Goal: Task Accomplishment & Management: Manage account settings

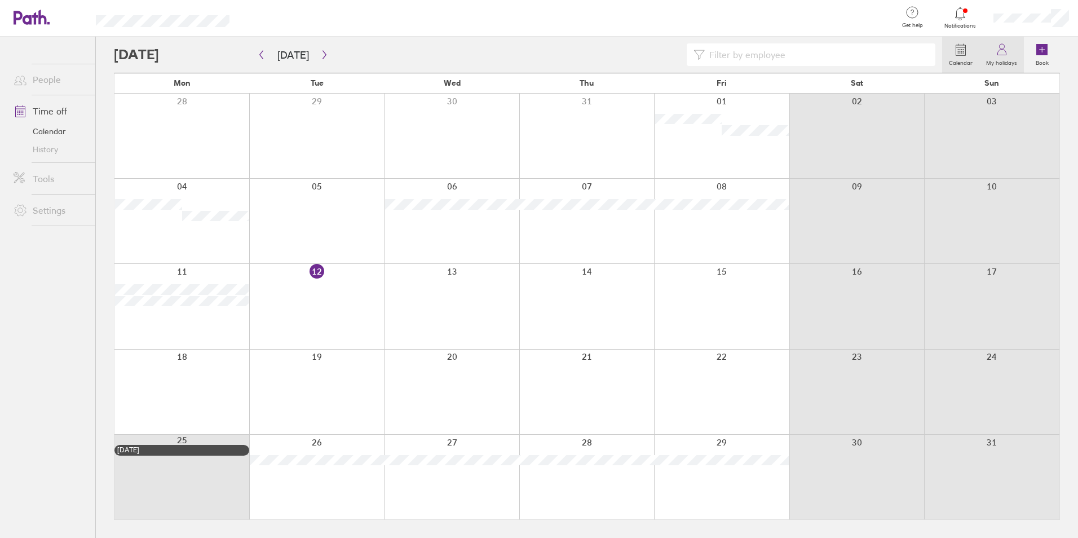
click at [1022, 54] on link "My holidays" at bounding box center [1001, 55] width 45 height 36
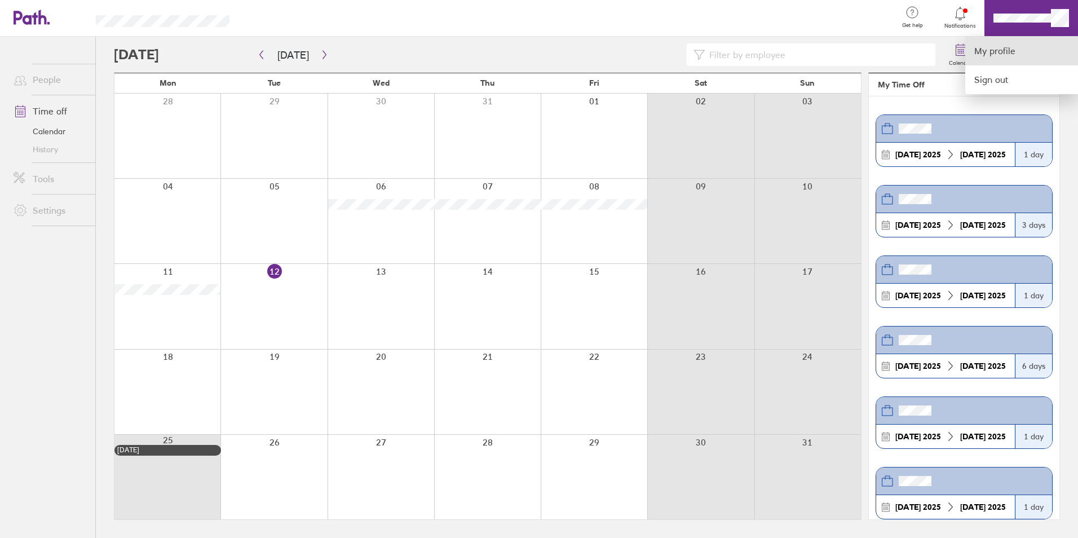
click at [1007, 48] on link "My profile" at bounding box center [1021, 51] width 113 height 29
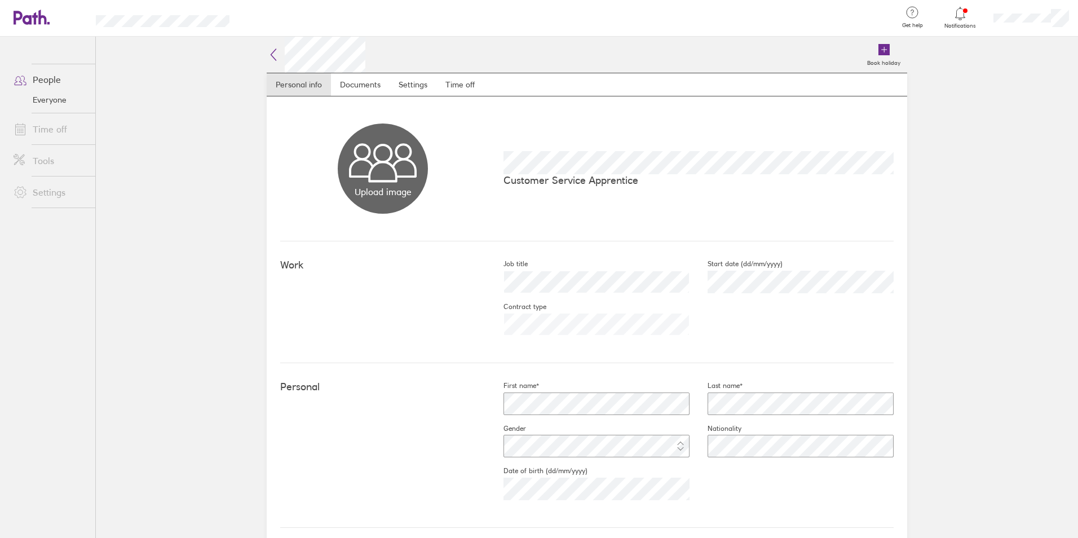
click at [58, 132] on link "Time off" at bounding box center [50, 129] width 91 height 23
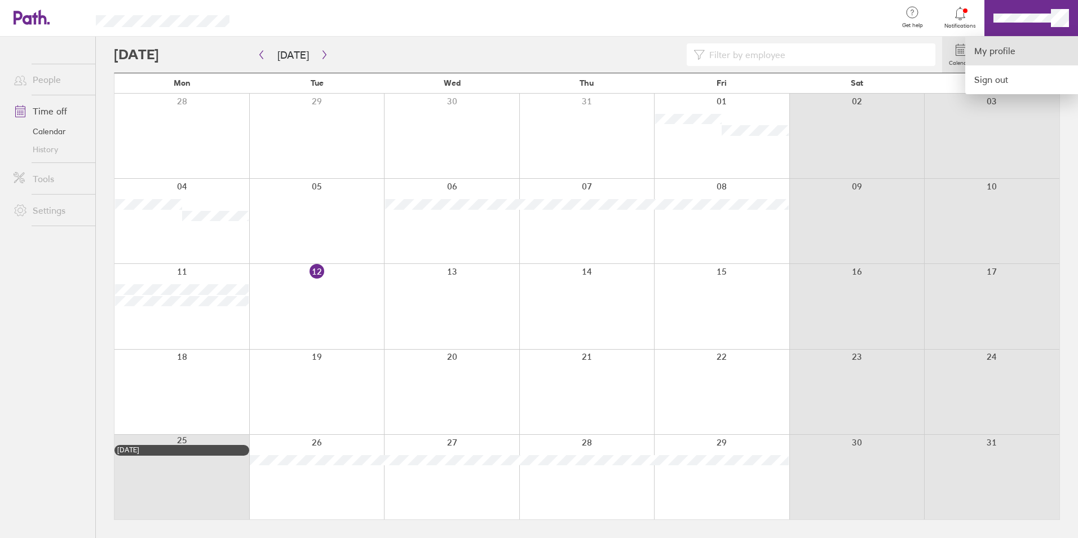
click at [1020, 54] on link "My profile" at bounding box center [1021, 51] width 113 height 29
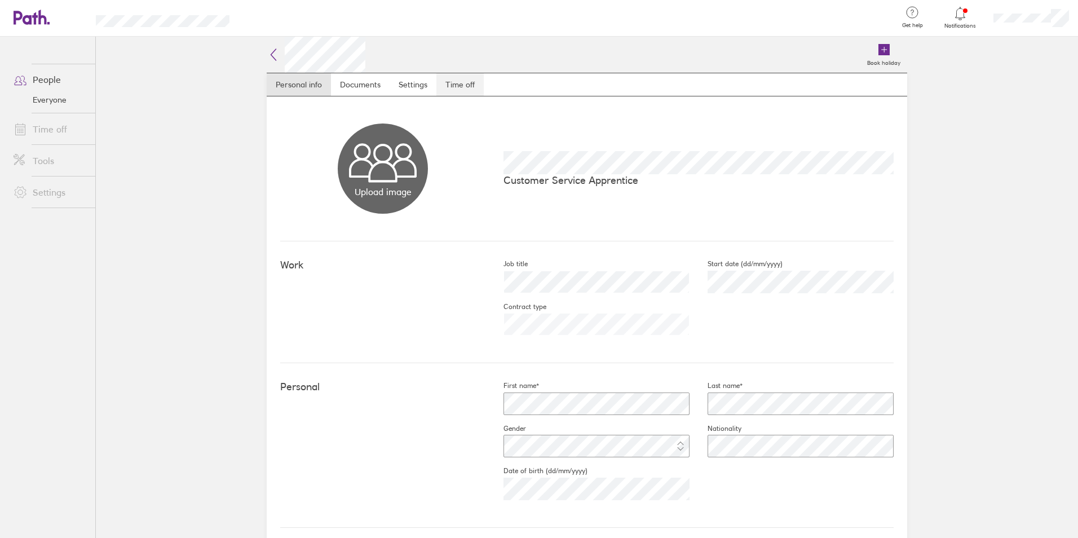
click at [451, 84] on link "Time off" at bounding box center [459, 84] width 47 height 23
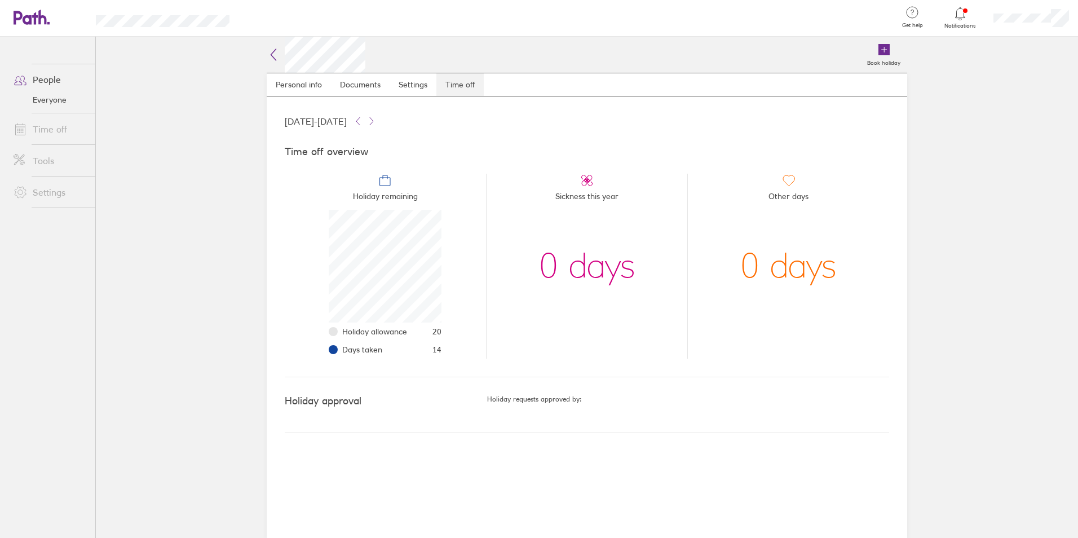
scroll to position [113, 113]
drag, startPoint x: 420, startPoint y: 437, endPoint x: 440, endPoint y: 417, distance: 28.7
click at [421, 437] on div "01 Jan 2025 - 31 Dec 2025 Time off overview Holiday remaining Holiday allowance…" at bounding box center [587, 316] width 640 height 441
